Goal: Navigation & Orientation: Find specific page/section

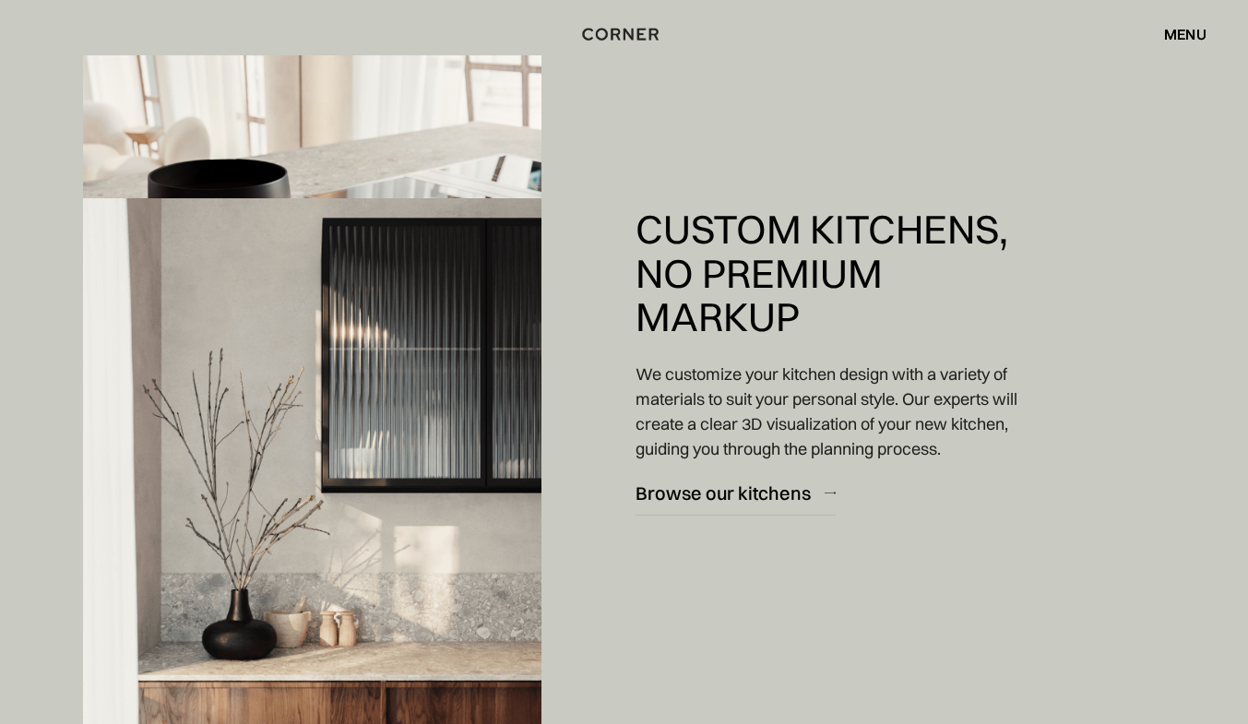
scroll to position [2697, 0]
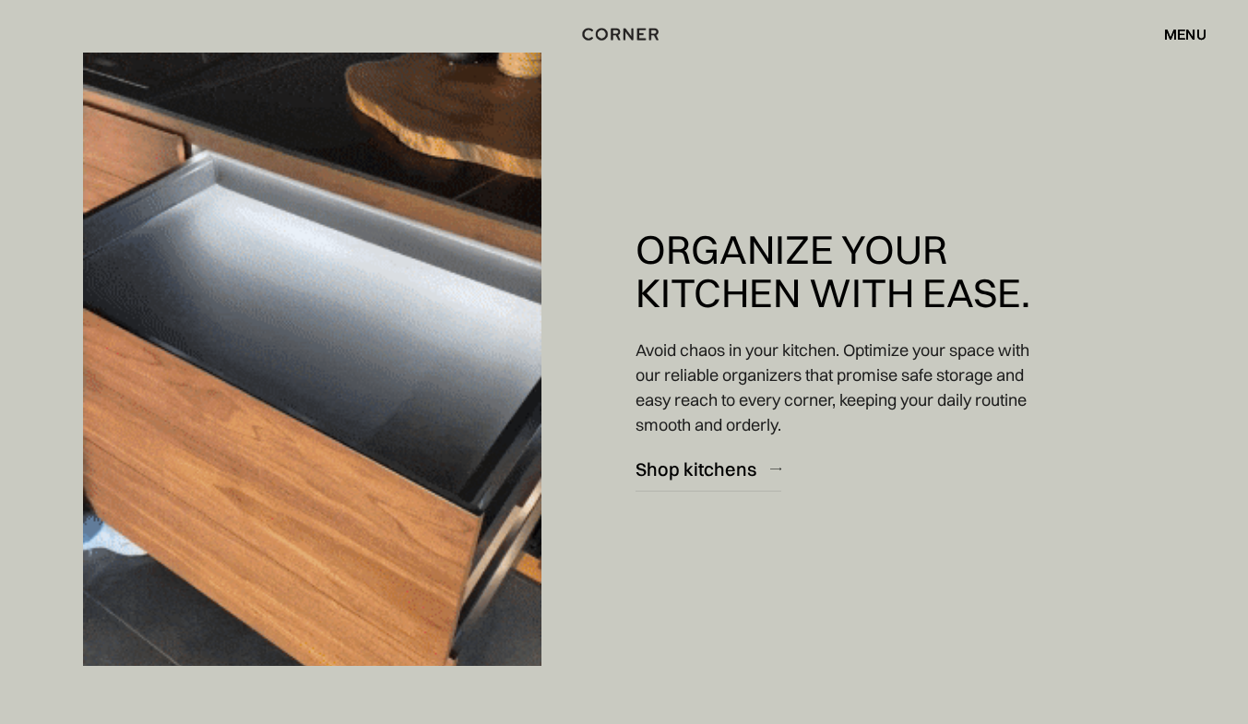
scroll to position [4947, 0]
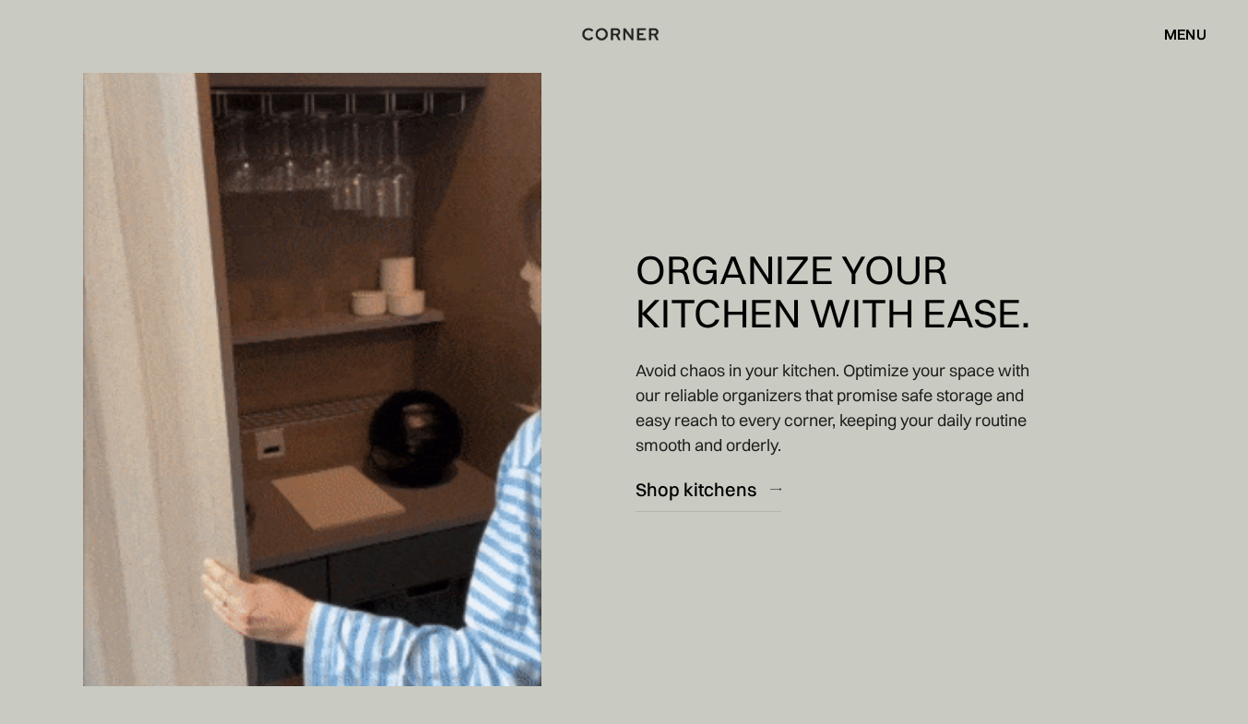
click at [1187, 27] on div "menu" at bounding box center [1185, 34] width 42 height 15
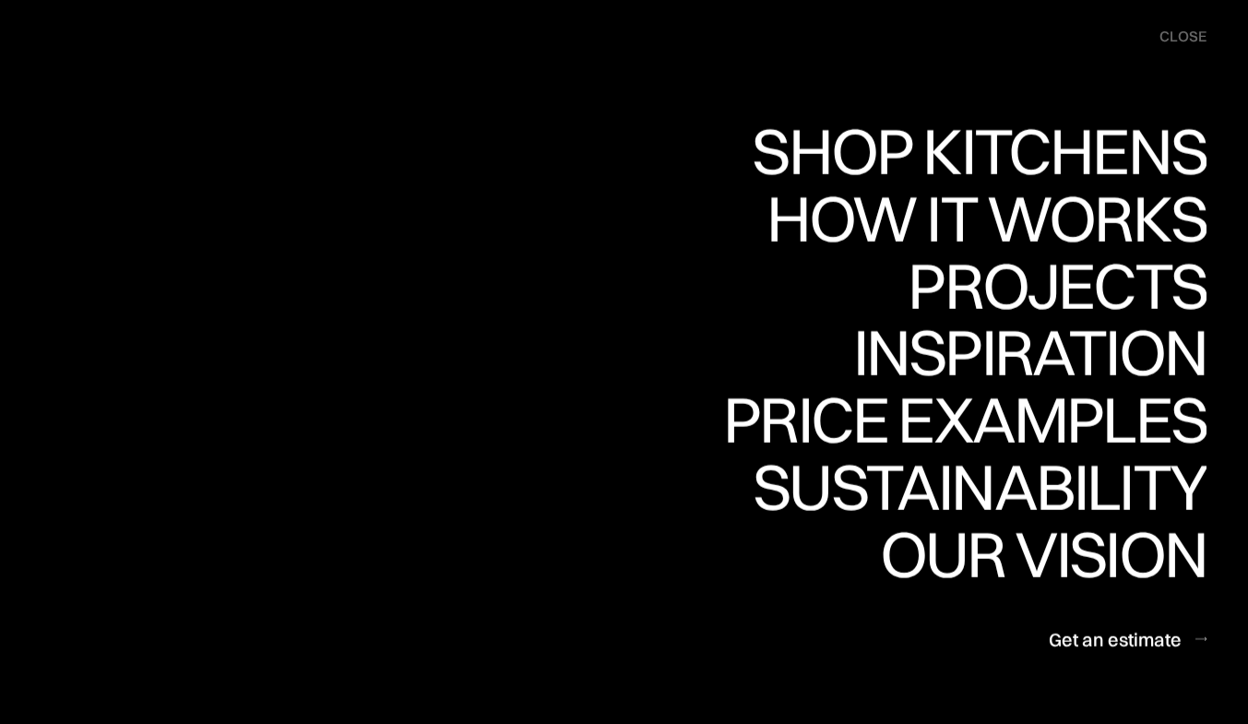
click at [1188, 31] on div "close" at bounding box center [1182, 37] width 47 height 20
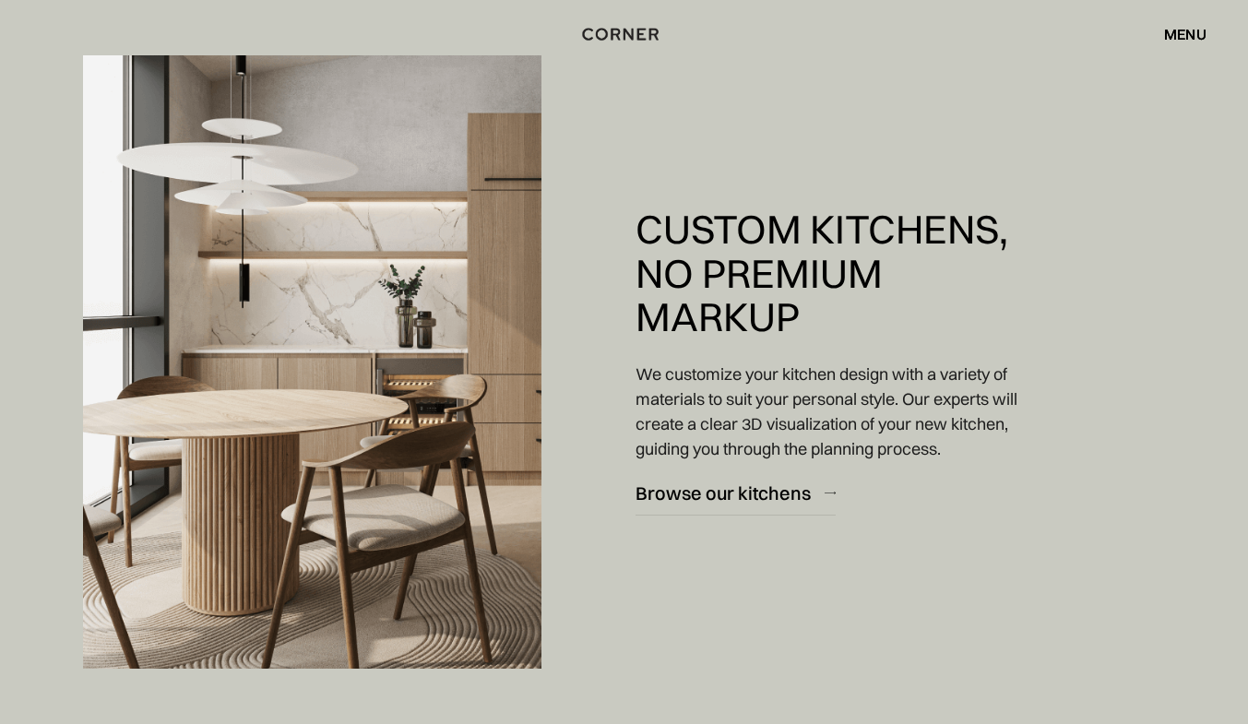
scroll to position [1300, 0]
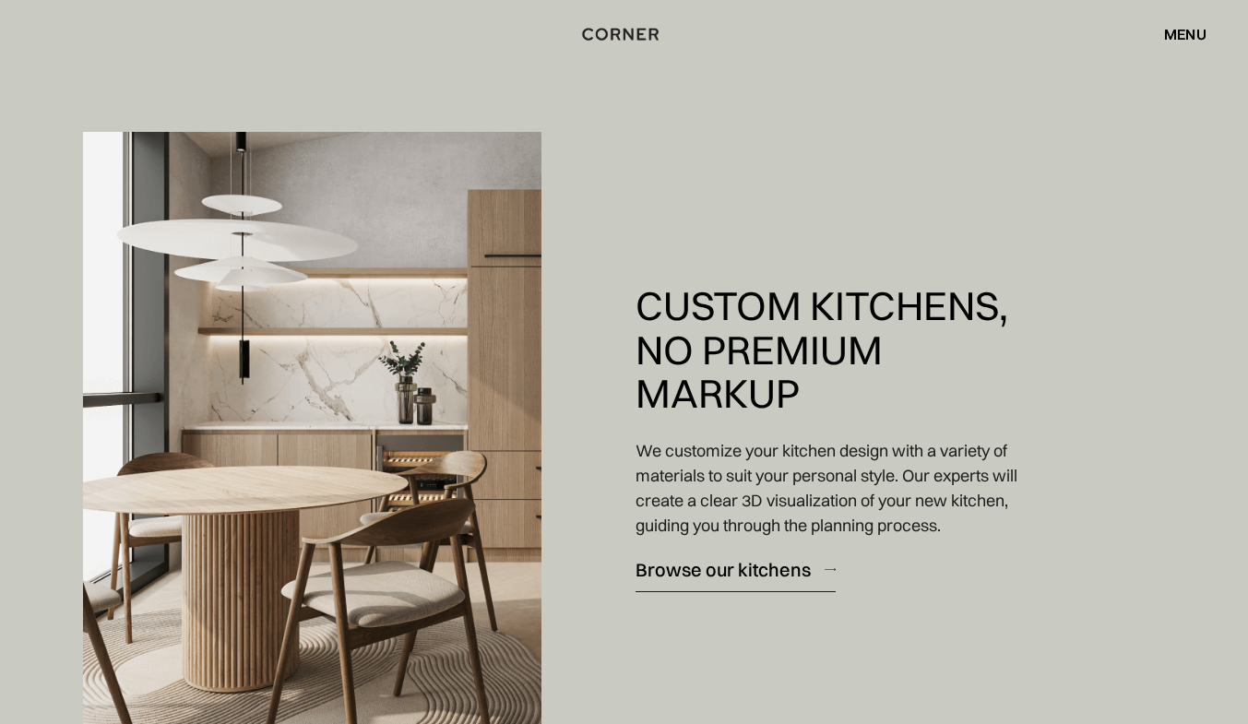
click at [761, 565] on div "Browse our kitchens" at bounding box center [722, 569] width 175 height 25
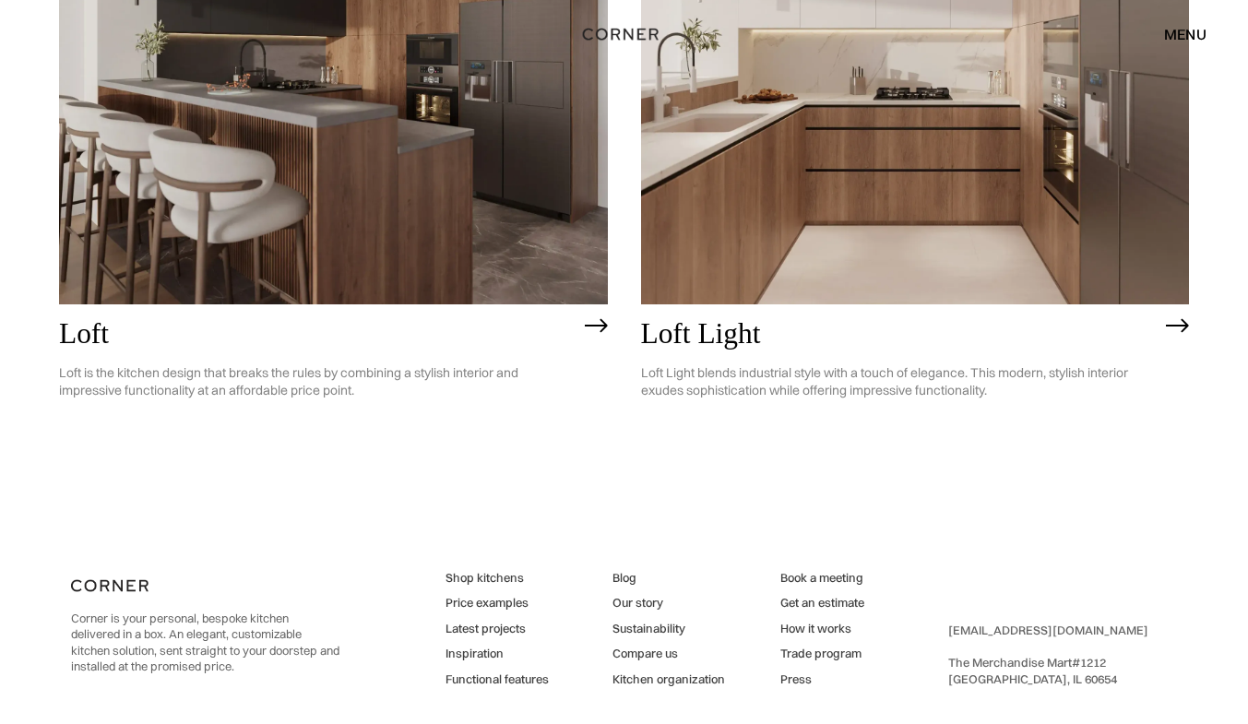
scroll to position [4688, 0]
